Goal: Communication & Community: Answer question/provide support

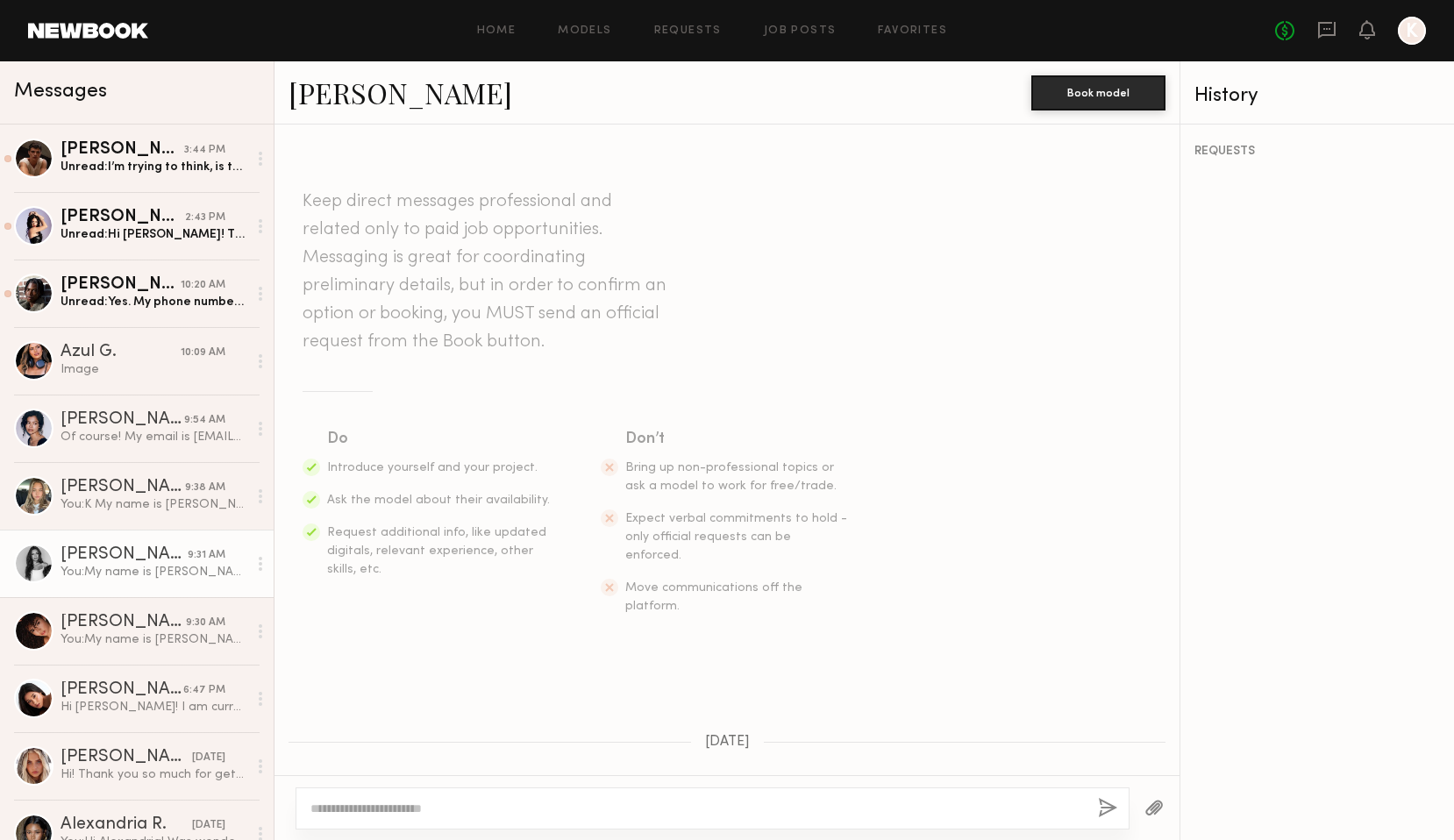
scroll to position [550, 0]
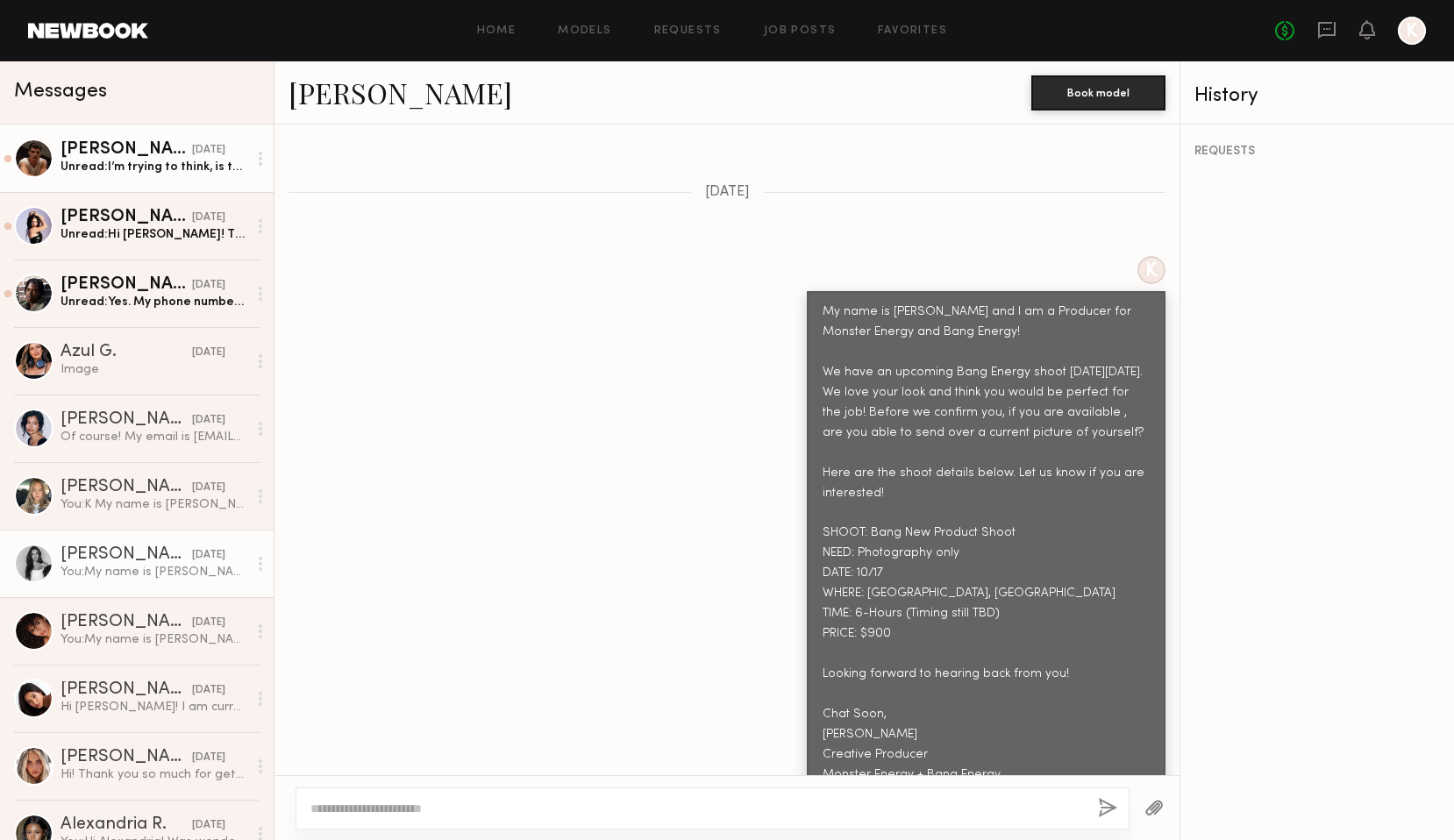
click at [150, 157] on div "[PERSON_NAME]" at bounding box center [126, 150] width 132 height 17
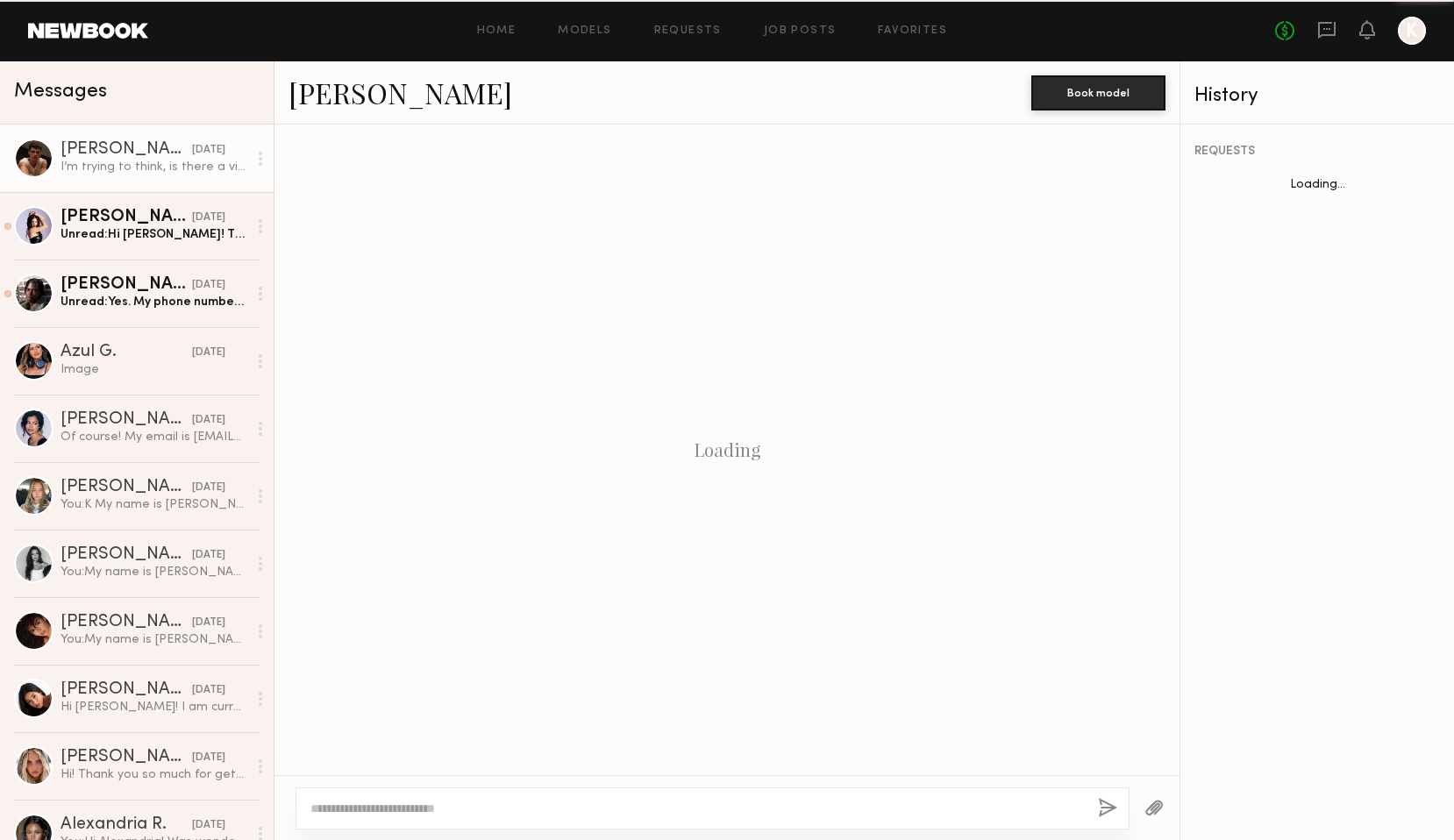
scroll to position [817, 0]
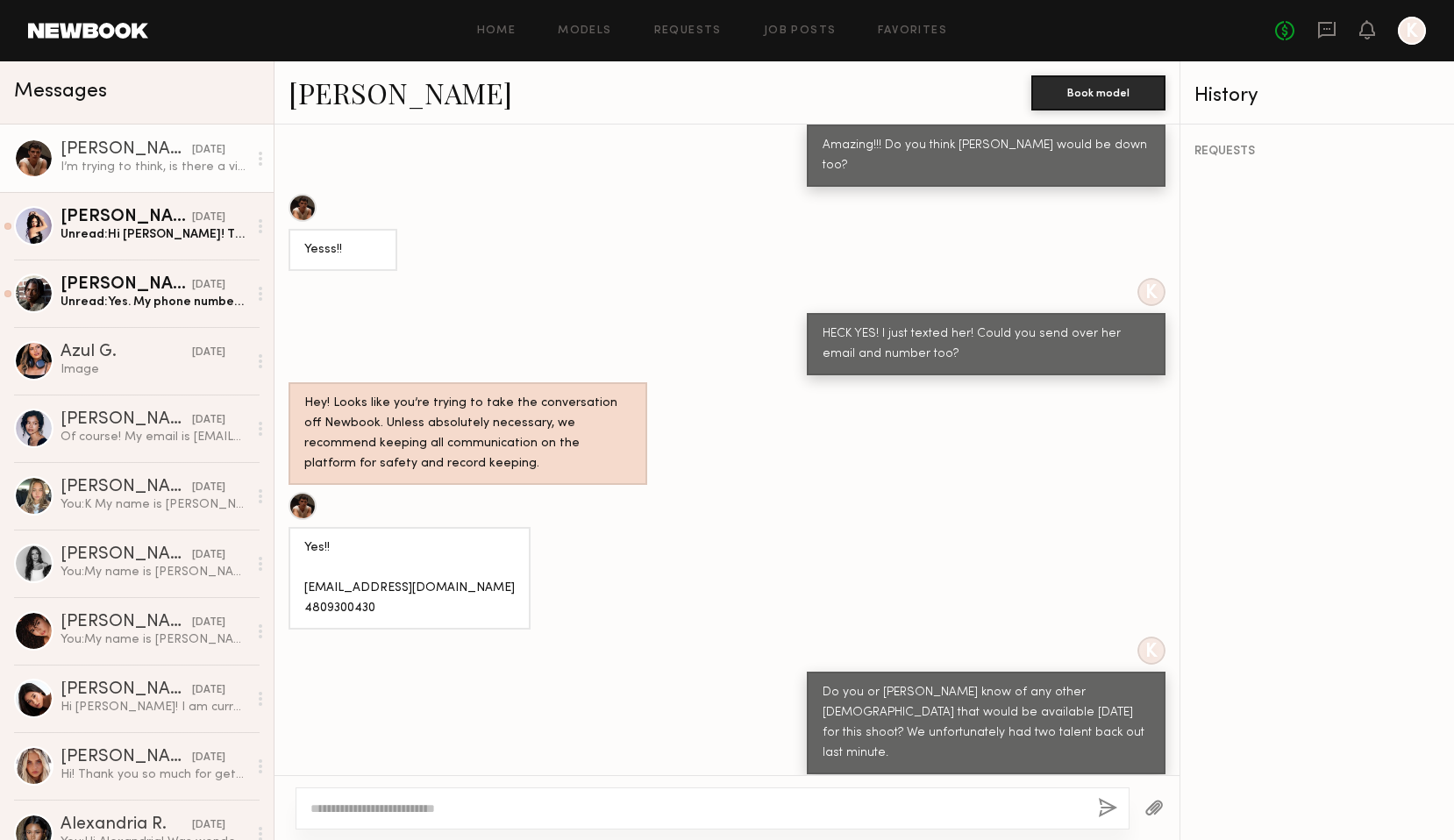
click at [472, 810] on textarea at bounding box center [697, 809] width 773 height 17
type textarea "**********"
click at [1112, 809] on button "button" at bounding box center [1108, 809] width 19 height 22
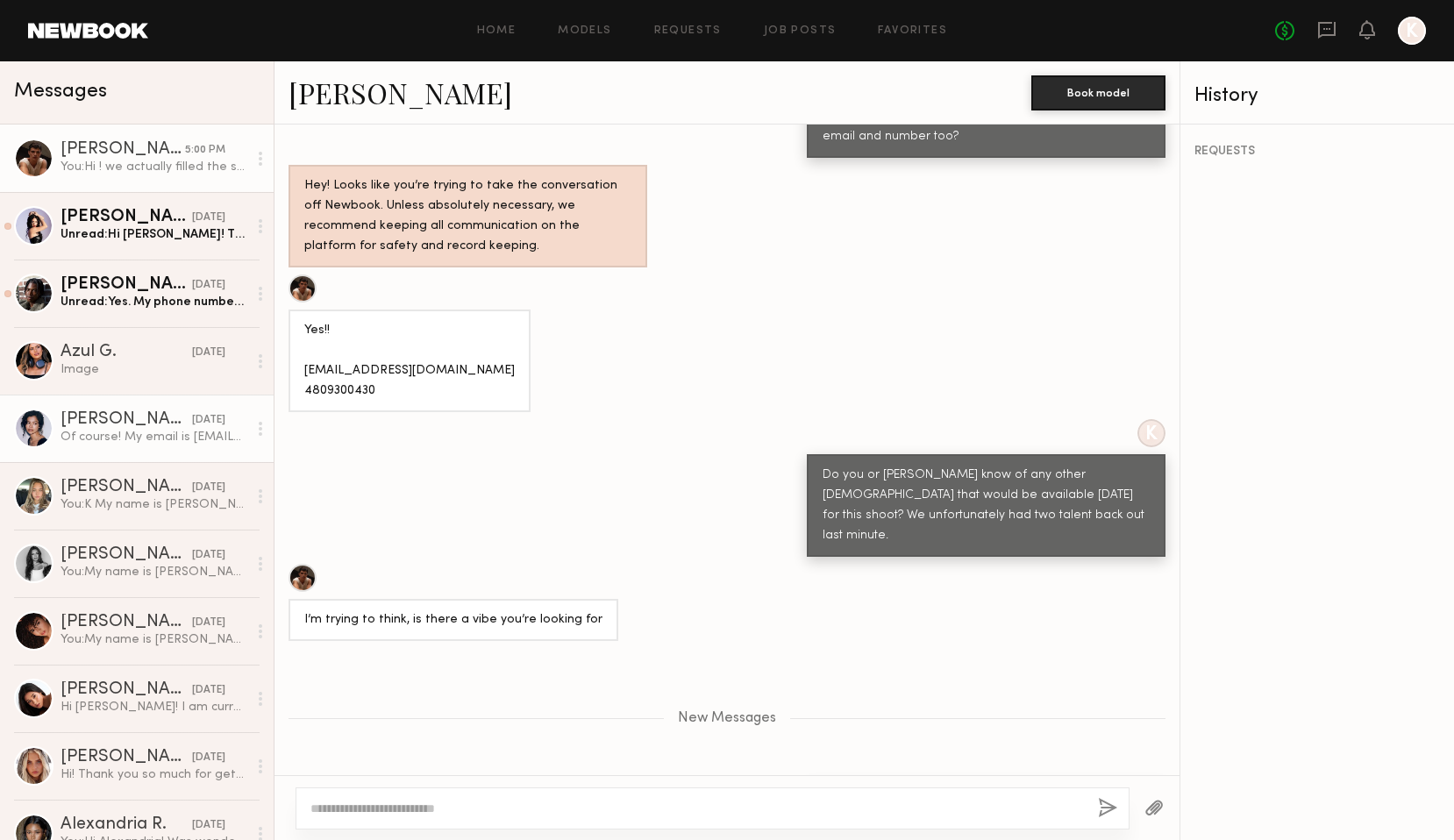
click at [132, 432] on div "Of course! My email is [EMAIL_ADDRESS][DOMAIN_NAME] and my cell is [PHONE_NUMBE…" at bounding box center [154, 437] width 187 height 16
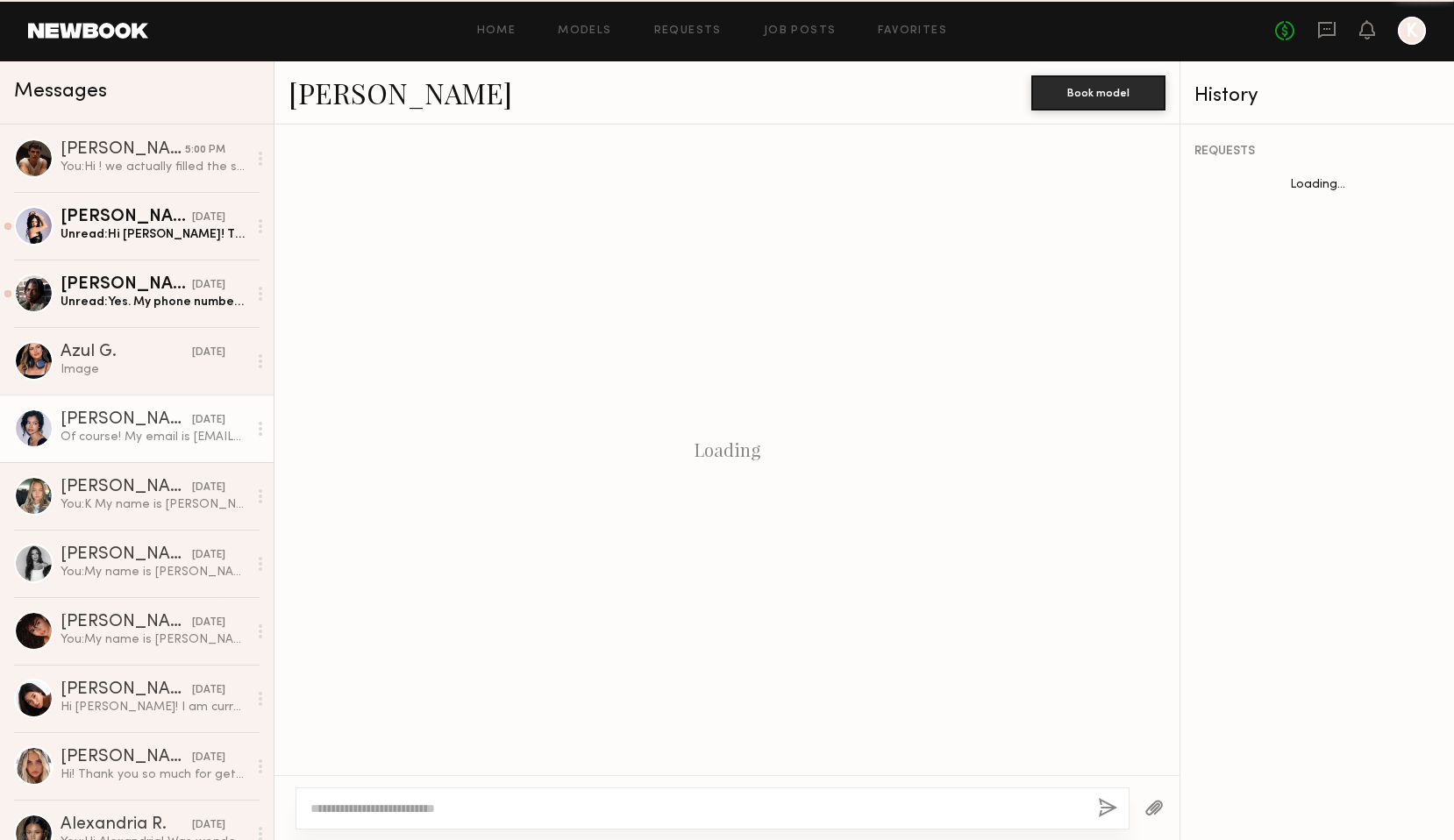
scroll to position [1425, 0]
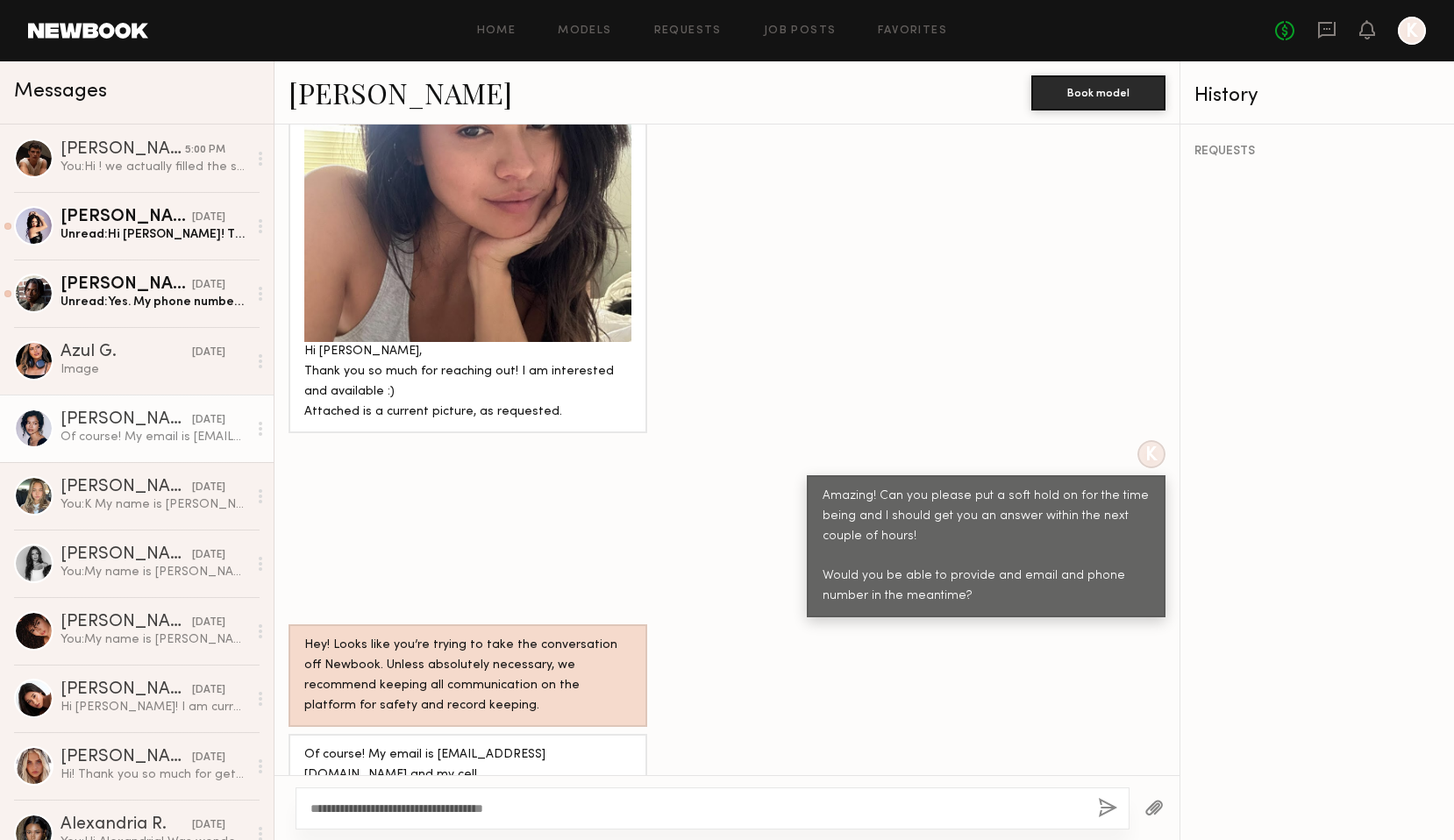
type textarea "**********"
click at [1107, 812] on button "button" at bounding box center [1108, 809] width 19 height 22
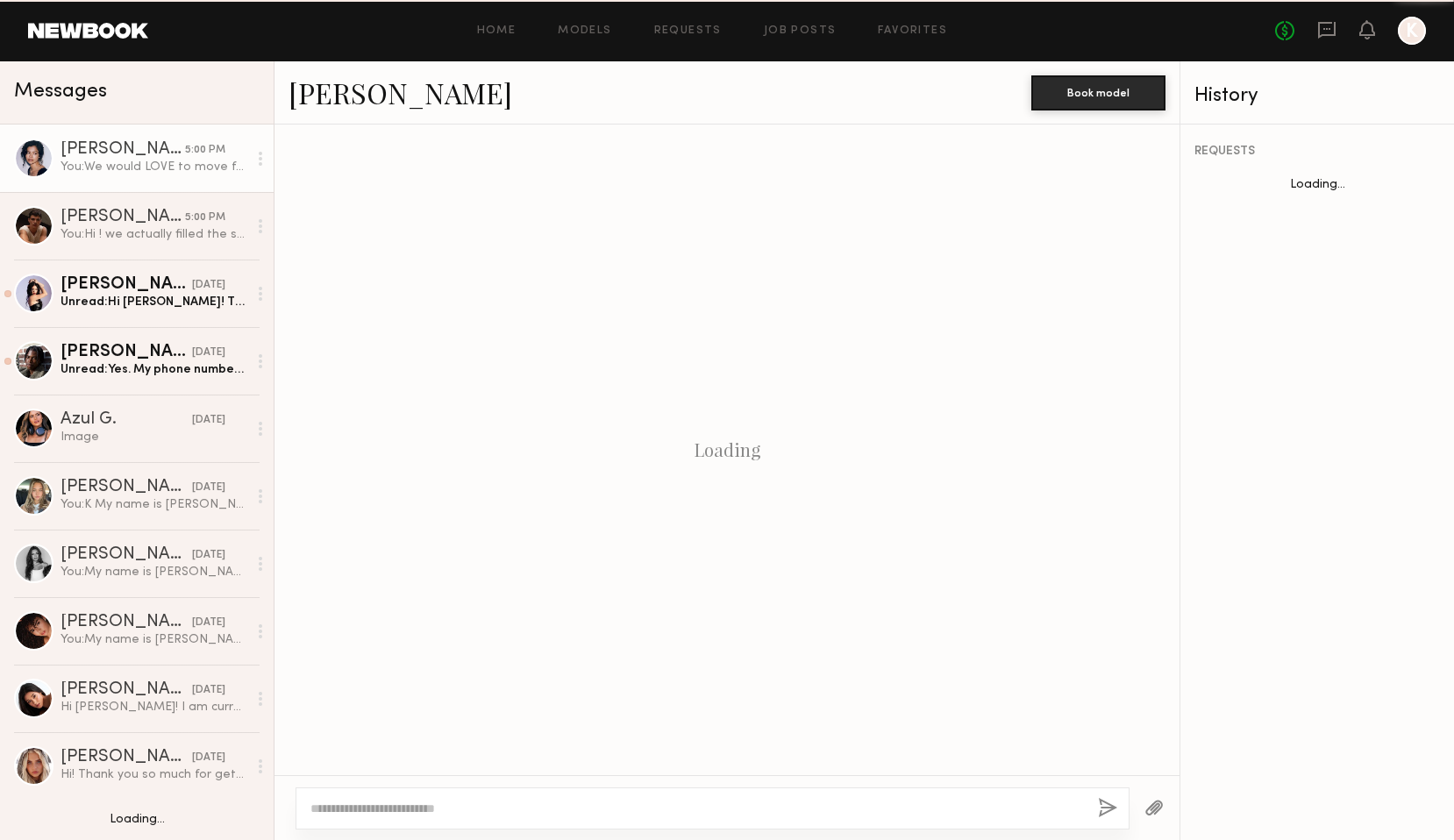
scroll to position [1509, 0]
